Goal: Task Accomplishment & Management: Manage account settings

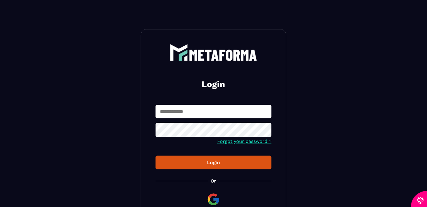
type input "**********"
click at [216, 161] on div "Login" at bounding box center [213, 163] width 107 height 6
